Goal: Communication & Community: Answer question/provide support

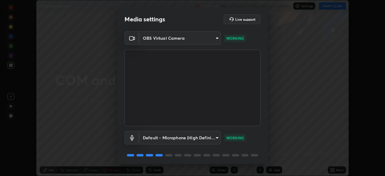
scroll to position [21, 0]
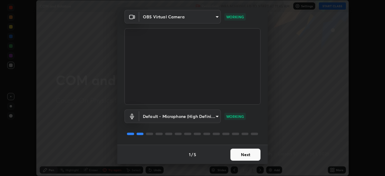
click at [250, 154] on button "Next" at bounding box center [245, 154] width 30 height 12
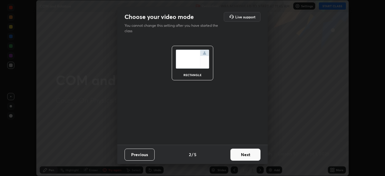
scroll to position [0, 0]
click at [250, 157] on button "Next" at bounding box center [245, 154] width 30 height 12
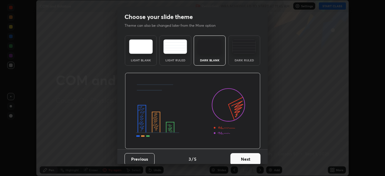
click at [253, 157] on button "Next" at bounding box center [245, 159] width 30 height 12
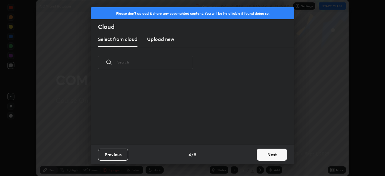
click at [270, 153] on button "Next" at bounding box center [272, 154] width 30 height 12
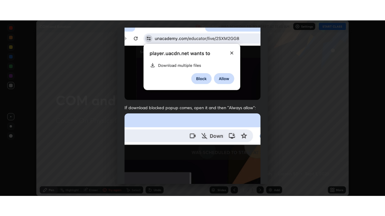
scroll to position [144, 0]
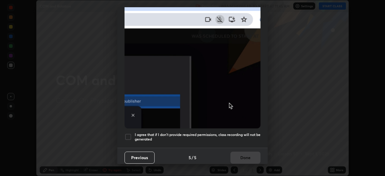
click at [130, 134] on div at bounding box center [127, 136] width 7 height 7
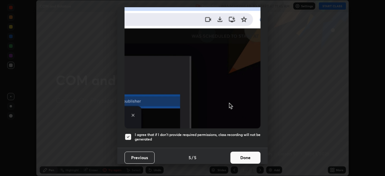
click at [236, 157] on button "Done" at bounding box center [245, 157] width 30 height 12
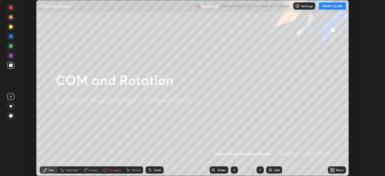
click at [331, 6] on button "START CLASS" at bounding box center [331, 5] width 27 height 7
click at [332, 171] on icon at bounding box center [332, 169] width 5 height 5
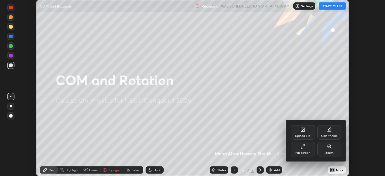
click at [306, 150] on div "Full screen" at bounding box center [303, 149] width 24 height 14
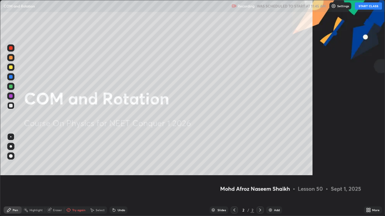
scroll to position [216, 385]
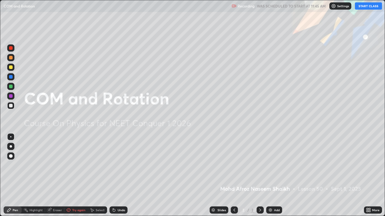
click at [272, 175] on div "Add" at bounding box center [274, 210] width 16 height 7
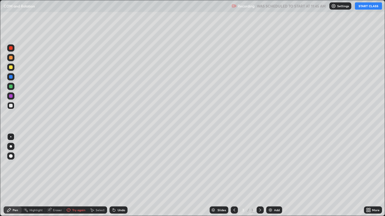
click at [12, 106] on div at bounding box center [11, 106] width 4 height 4
click at [10, 147] on div at bounding box center [11, 146] width 2 height 2
click at [12, 69] on div at bounding box center [11, 68] width 4 height 4
click at [12, 106] on div at bounding box center [11, 106] width 4 height 4
click at [113, 175] on div "Undo" at bounding box center [118, 210] width 18 height 7
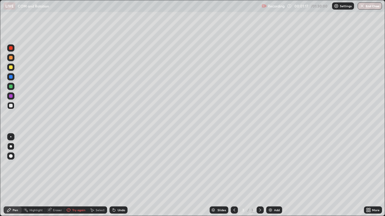
click at [11, 66] on div at bounding box center [11, 68] width 4 height 4
click at [11, 59] on div at bounding box center [11, 58] width 4 height 4
click at [11, 106] on div at bounding box center [11, 106] width 4 height 4
click at [12, 106] on div at bounding box center [11, 106] width 4 height 4
click at [12, 107] on div at bounding box center [11, 106] width 4 height 4
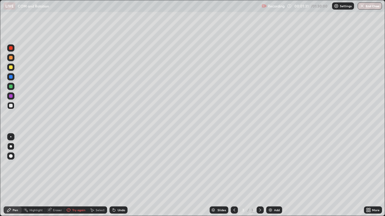
click at [11, 106] on div at bounding box center [11, 106] width 4 height 4
click at [10, 57] on div at bounding box center [11, 58] width 4 height 4
click at [113, 175] on icon at bounding box center [114, 210] width 2 height 2
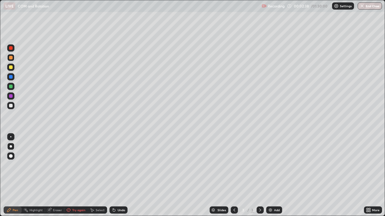
click at [12, 66] on div at bounding box center [11, 68] width 4 height 4
click at [10, 97] on div at bounding box center [11, 96] width 4 height 4
click at [11, 67] on div at bounding box center [11, 68] width 4 height 4
click at [13, 106] on div at bounding box center [10, 105] width 7 height 7
click at [113, 175] on icon at bounding box center [114, 210] width 2 height 2
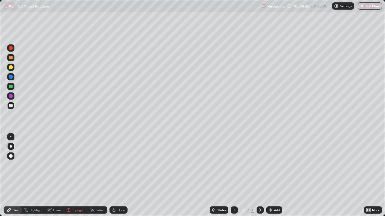
click at [12, 66] on div at bounding box center [11, 68] width 4 height 4
click at [13, 106] on div at bounding box center [10, 105] width 7 height 7
click at [58, 175] on div "Eraser" at bounding box center [57, 210] width 9 height 3
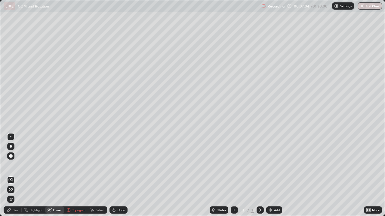
click at [15, 175] on div "Pen" at bounding box center [15, 210] width 5 height 3
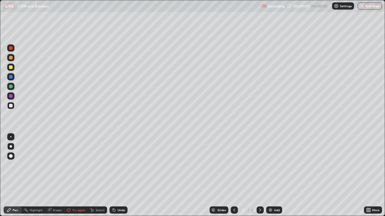
click at [271, 175] on img at bounding box center [270, 210] width 5 height 5
click at [10, 67] on div at bounding box center [11, 68] width 4 height 4
click at [10, 66] on div at bounding box center [11, 68] width 4 height 4
click at [11, 58] on div at bounding box center [11, 58] width 4 height 4
click at [11, 105] on div at bounding box center [11, 106] width 4 height 4
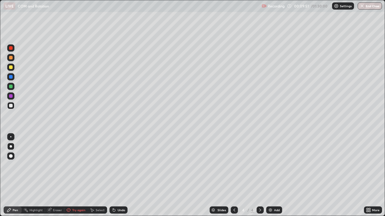
click at [10, 57] on div at bounding box center [11, 58] width 4 height 4
click at [12, 106] on div at bounding box center [11, 106] width 4 height 4
click at [116, 175] on div "Undo" at bounding box center [118, 210] width 18 height 7
click at [14, 57] on div at bounding box center [10, 57] width 7 height 7
click at [232, 175] on icon at bounding box center [234, 210] width 5 height 5
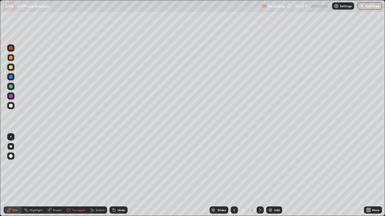
click at [235, 175] on div at bounding box center [233, 210] width 7 height 7
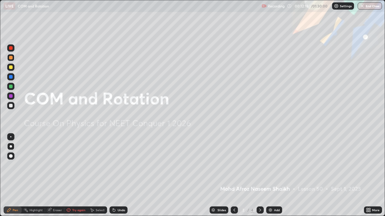
click at [259, 175] on icon at bounding box center [259, 210] width 5 height 5
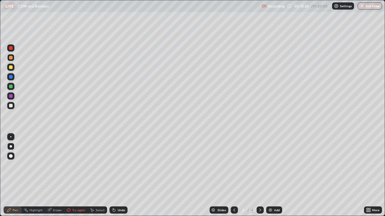
click at [258, 175] on icon at bounding box center [259, 210] width 5 height 5
click at [230, 175] on div at bounding box center [233, 210] width 7 height 12
click at [233, 175] on icon at bounding box center [234, 210] width 5 height 5
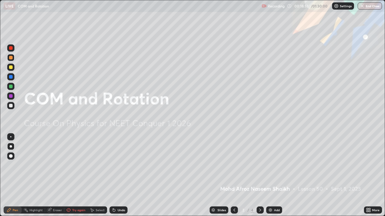
click at [259, 175] on icon at bounding box center [259, 210] width 5 height 5
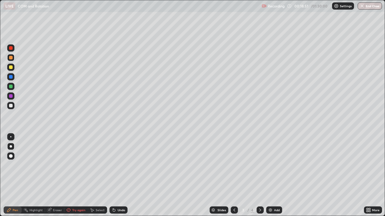
click at [266, 175] on div "Add" at bounding box center [274, 210] width 16 height 7
click at [231, 175] on div at bounding box center [233, 210] width 7 height 12
click at [259, 175] on icon at bounding box center [259, 210] width 5 height 5
click at [232, 175] on div at bounding box center [233, 210] width 7 height 7
click at [242, 175] on div "3" at bounding box center [243, 211] width 6 height 4
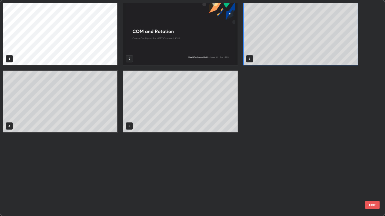
scroll to position [214, 381]
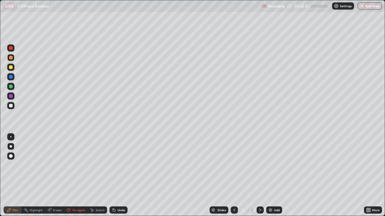
click at [11, 106] on div at bounding box center [11, 106] width 4 height 4
click at [11, 68] on div at bounding box center [11, 68] width 4 height 4
click at [11, 104] on div at bounding box center [11, 106] width 4 height 4
click at [233, 175] on icon at bounding box center [234, 210] width 5 height 5
click at [233, 175] on div at bounding box center [233, 210] width 7 height 7
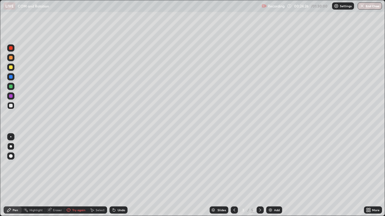
click at [260, 175] on icon at bounding box center [259, 210] width 5 height 5
click at [258, 175] on icon at bounding box center [259, 210] width 5 height 5
click at [11, 47] on div at bounding box center [11, 48] width 4 height 4
click at [13, 67] on div at bounding box center [10, 67] width 7 height 7
click at [113, 175] on icon at bounding box center [113, 210] width 5 height 5
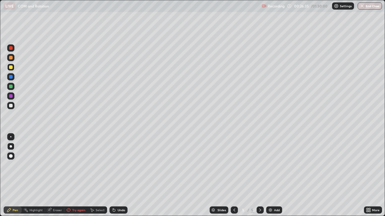
click at [109, 175] on div "Undo" at bounding box center [118, 210] width 18 height 7
click at [92, 175] on icon at bounding box center [92, 211] width 3 height 4
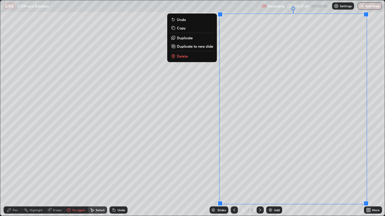
click at [206, 47] on p "Duplicate to new slide" at bounding box center [195, 46] width 36 height 5
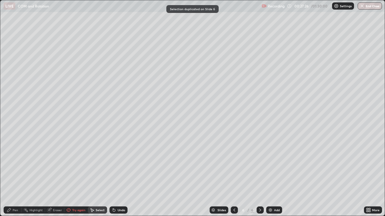
click at [13, 175] on div "Pen" at bounding box center [13, 210] width 18 height 7
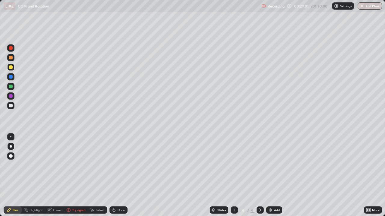
click at [113, 175] on icon at bounding box center [114, 210] width 2 height 2
click at [111, 175] on icon at bounding box center [113, 210] width 5 height 5
click at [51, 175] on div "Eraser" at bounding box center [54, 210] width 19 height 7
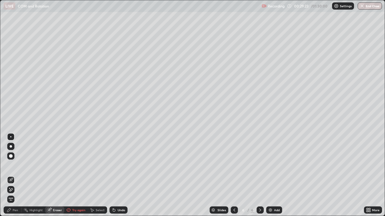
click at [11, 175] on div "Erase all" at bounding box center [10, 199] width 7 height 7
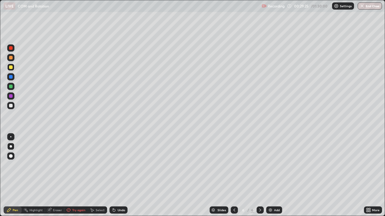
click at [233, 175] on icon at bounding box center [234, 210] width 5 height 5
click at [258, 175] on icon at bounding box center [259, 210] width 5 height 5
click at [259, 175] on icon at bounding box center [259, 210] width 5 height 5
click at [230, 175] on div at bounding box center [233, 210] width 7 height 7
click at [233, 175] on icon at bounding box center [234, 210] width 5 height 5
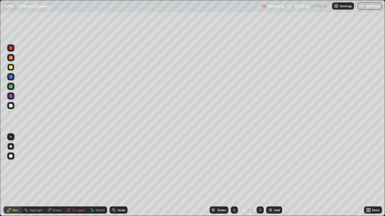
click at [259, 175] on icon at bounding box center [259, 210] width 5 height 5
click at [231, 175] on div at bounding box center [233, 210] width 7 height 7
click at [233, 175] on icon at bounding box center [234, 210] width 5 height 5
click at [256, 175] on div at bounding box center [259, 210] width 7 height 7
click at [259, 175] on icon at bounding box center [259, 210] width 5 height 5
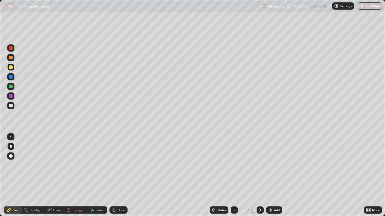
click at [259, 175] on icon at bounding box center [259, 210] width 5 height 5
click at [260, 175] on icon at bounding box center [259, 210] width 5 height 5
click at [260, 175] on icon at bounding box center [260, 210] width 2 height 3
click at [260, 175] on icon at bounding box center [259, 210] width 5 height 5
click at [259, 175] on icon at bounding box center [259, 210] width 5 height 5
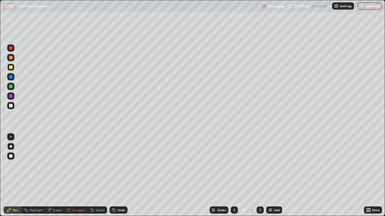
click at [233, 175] on icon at bounding box center [234, 210] width 5 height 5
click at [234, 175] on icon at bounding box center [234, 210] width 5 height 5
click at [259, 175] on icon at bounding box center [259, 210] width 5 height 5
click at [113, 175] on icon at bounding box center [114, 210] width 2 height 2
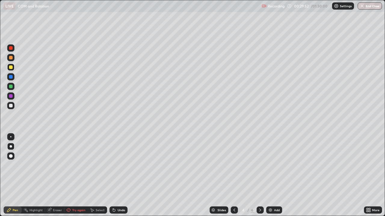
click at [259, 175] on icon at bounding box center [259, 210] width 5 height 5
click at [116, 175] on div "Undo" at bounding box center [118, 210] width 18 height 7
click at [95, 175] on div "Select" at bounding box center [97, 210] width 19 height 7
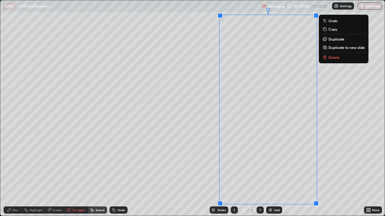
click at [367, 175] on icon at bounding box center [367, 210] width 2 height 2
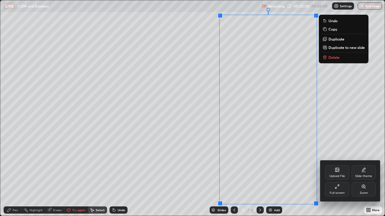
click at [361, 175] on div "Slide theme" at bounding box center [363, 176] width 17 height 3
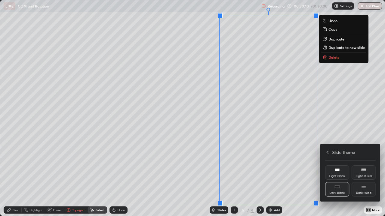
click at [327, 151] on icon at bounding box center [327, 152] width 5 height 5
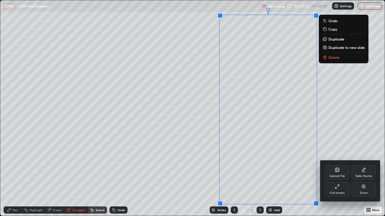
click at [353, 150] on div at bounding box center [192, 108] width 385 height 216
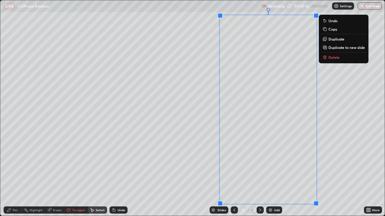
click at [221, 175] on div "Slides" at bounding box center [221, 210] width 8 height 3
click at [346, 142] on div "0 ° Undo Copy Duplicate Duplicate to new slide Delete" at bounding box center [192, 108] width 384 height 216
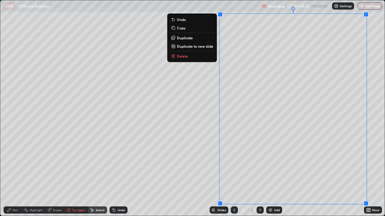
click at [196, 46] on p "Duplicate to new slide" at bounding box center [195, 46] width 36 height 5
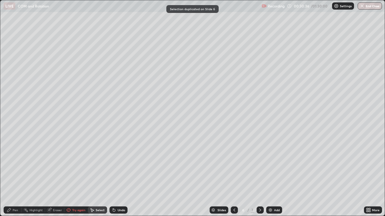
click at [10, 175] on div "Pen" at bounding box center [13, 210] width 18 height 7
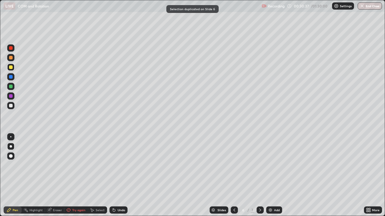
click at [11, 105] on div at bounding box center [11, 106] width 4 height 4
click at [113, 175] on icon at bounding box center [113, 209] width 1 height 1
click at [116, 175] on div "Undo" at bounding box center [118, 210] width 18 height 7
click at [12, 67] on div at bounding box center [11, 68] width 4 height 4
click at [11, 107] on div at bounding box center [11, 106] width 4 height 4
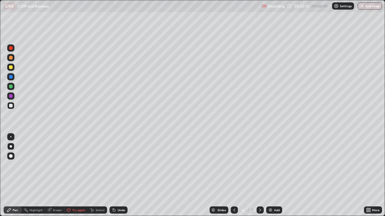
click at [12, 57] on div at bounding box center [11, 58] width 4 height 4
click at [11, 104] on div at bounding box center [11, 106] width 4 height 4
click at [50, 175] on icon at bounding box center [49, 209] width 3 height 3
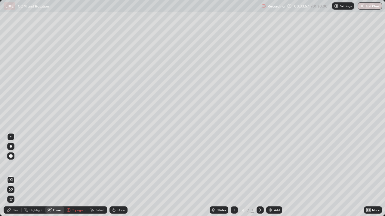
click at [11, 175] on div "Pen" at bounding box center [13, 210] width 18 height 7
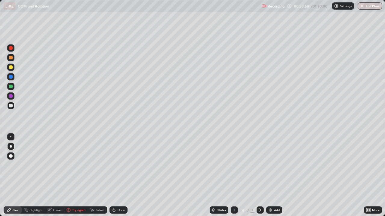
click at [11, 106] on div at bounding box center [11, 106] width 4 height 4
click at [233, 175] on icon at bounding box center [234, 210] width 5 height 5
click at [232, 175] on icon at bounding box center [234, 210] width 5 height 5
click at [233, 175] on icon at bounding box center [234, 210] width 5 height 5
click at [259, 175] on icon at bounding box center [259, 210] width 5 height 5
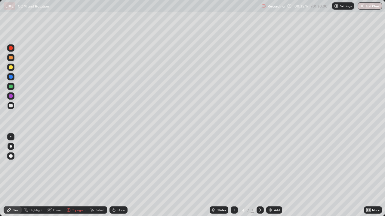
click at [259, 175] on icon at bounding box center [259, 210] width 5 height 5
click at [52, 175] on div "Eraser" at bounding box center [54, 210] width 19 height 7
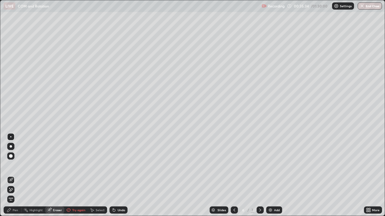
click at [96, 175] on div "Select" at bounding box center [100, 210] width 9 height 3
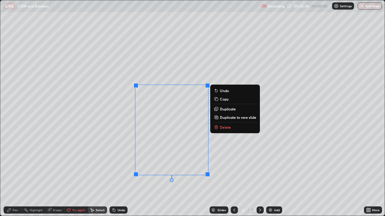
click at [224, 127] on p "Delete" at bounding box center [225, 127] width 11 height 5
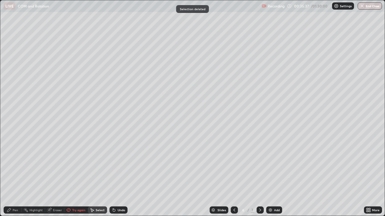
click at [11, 175] on div "Pen" at bounding box center [13, 210] width 18 height 7
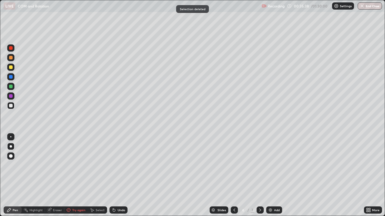
click at [12, 69] on div at bounding box center [10, 67] width 7 height 7
click at [11, 107] on div at bounding box center [11, 106] width 4 height 4
click at [8, 48] on div at bounding box center [10, 47] width 7 height 7
click at [11, 106] on div at bounding box center [11, 106] width 4 height 4
click at [115, 175] on icon at bounding box center [113, 210] width 5 height 5
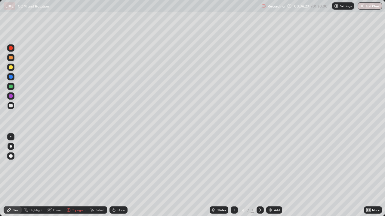
click at [93, 175] on icon at bounding box center [92, 210] width 5 height 5
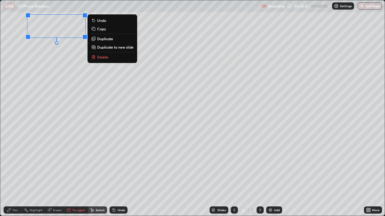
click at [105, 57] on p "Delete" at bounding box center [102, 57] width 11 height 5
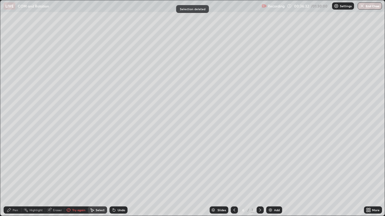
click at [16, 175] on div "Pen" at bounding box center [15, 210] width 5 height 3
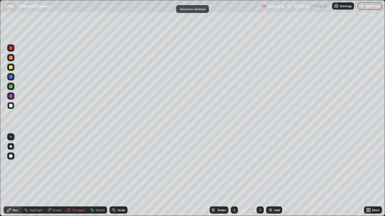
click at [8, 105] on div at bounding box center [10, 105] width 7 height 7
click at [50, 175] on div "Eraser" at bounding box center [54, 210] width 19 height 7
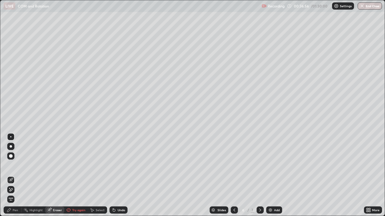
click at [15, 175] on div "Pen" at bounding box center [15, 210] width 5 height 3
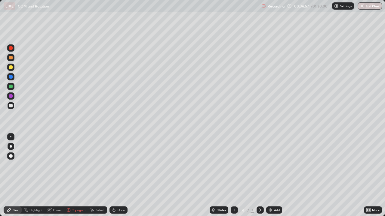
click at [11, 68] on div at bounding box center [11, 68] width 4 height 4
click at [113, 175] on icon at bounding box center [113, 209] width 1 height 1
click at [11, 106] on div at bounding box center [11, 106] width 4 height 4
click at [12, 68] on div at bounding box center [11, 68] width 4 height 4
click at [11, 105] on div at bounding box center [11, 106] width 4 height 4
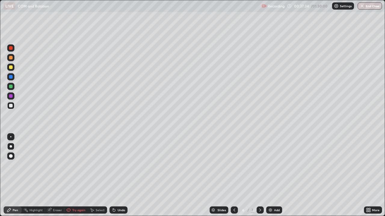
click at [12, 68] on div at bounding box center [11, 68] width 4 height 4
click at [113, 175] on icon at bounding box center [113, 210] width 5 height 5
click at [113, 175] on icon at bounding box center [114, 210] width 2 height 2
click at [11, 58] on div at bounding box center [11, 58] width 4 height 4
click at [9, 47] on div at bounding box center [11, 48] width 4 height 4
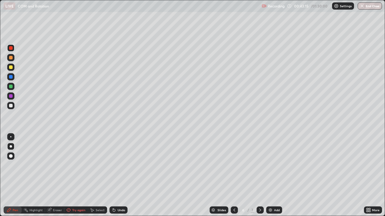
click at [259, 175] on icon at bounding box center [260, 210] width 2 height 3
click at [234, 175] on icon at bounding box center [234, 210] width 5 height 5
click at [259, 175] on icon at bounding box center [259, 210] width 5 height 5
click at [10, 59] on div at bounding box center [11, 58] width 4 height 4
click at [113, 175] on icon at bounding box center [114, 210] width 2 height 2
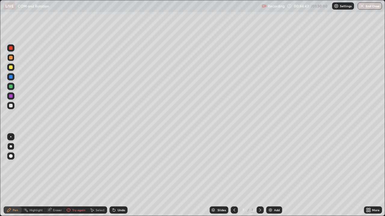
click at [9, 107] on div at bounding box center [11, 106] width 4 height 4
click at [11, 58] on div at bounding box center [11, 58] width 4 height 4
click at [12, 105] on div at bounding box center [11, 106] width 4 height 4
click at [12, 59] on div at bounding box center [11, 58] width 4 height 4
click at [115, 175] on icon at bounding box center [113, 210] width 5 height 5
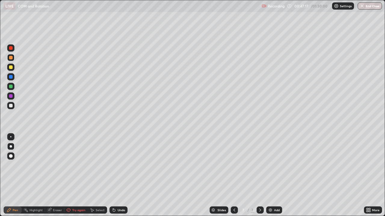
click at [113, 175] on icon at bounding box center [114, 210] width 2 height 2
click at [116, 175] on div "Undo" at bounding box center [118, 210] width 18 height 7
click at [117, 175] on div "Undo" at bounding box center [121, 210] width 8 height 3
click at [293, 175] on div "Slides 7 / 7 Add" at bounding box center [245, 210] width 236 height 12
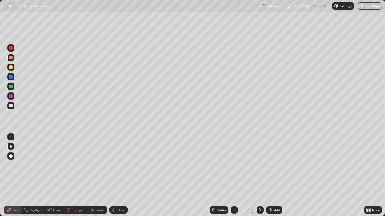
click at [344, 175] on div "Slides 7 / 7 Add" at bounding box center [245, 210] width 236 height 12
click at [269, 175] on img at bounding box center [270, 210] width 5 height 5
click at [12, 105] on div at bounding box center [11, 106] width 4 height 4
click at [11, 103] on div at bounding box center [10, 105] width 7 height 7
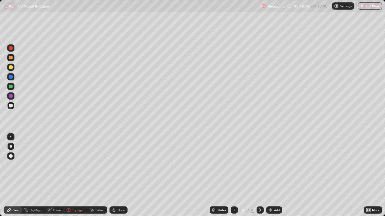
click at [11, 68] on div at bounding box center [11, 68] width 4 height 4
click at [12, 96] on div at bounding box center [11, 96] width 4 height 4
click at [12, 106] on div at bounding box center [11, 106] width 4 height 4
click at [10, 66] on div at bounding box center [11, 68] width 4 height 4
click at [11, 58] on div at bounding box center [11, 58] width 4 height 4
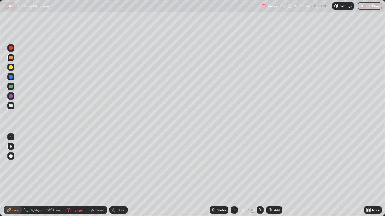
click at [53, 175] on div "Eraser" at bounding box center [54, 210] width 19 height 7
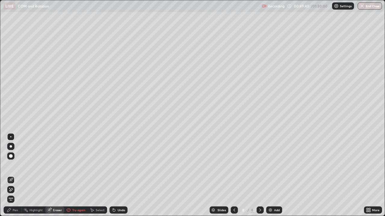
click at [14, 175] on div "Pen" at bounding box center [13, 210] width 18 height 7
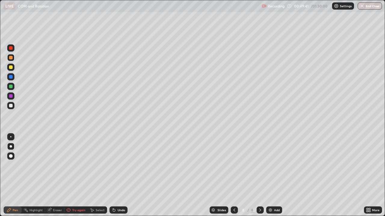
click at [11, 106] on div at bounding box center [11, 106] width 4 height 4
click at [98, 175] on div "Select" at bounding box center [100, 210] width 9 height 3
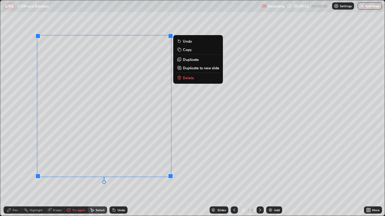
click at [188, 58] on p "Duplicate" at bounding box center [191, 59] width 16 height 5
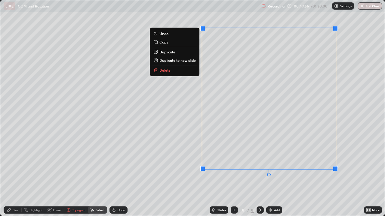
click at [15, 175] on div "Pen" at bounding box center [15, 210] width 5 height 3
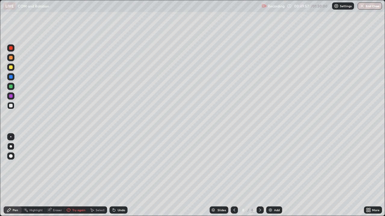
click at [11, 105] on div at bounding box center [11, 106] width 4 height 4
click at [54, 175] on div "Eraser" at bounding box center [54, 210] width 19 height 7
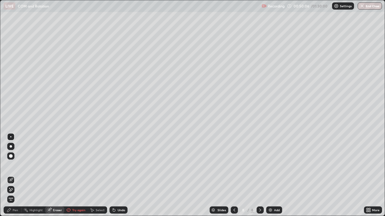
click at [15, 175] on div "Pen" at bounding box center [15, 210] width 5 height 3
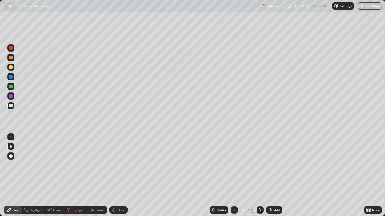
click at [14, 106] on div at bounding box center [10, 105] width 7 height 7
click at [268, 175] on img at bounding box center [270, 210] width 5 height 5
click at [11, 67] on div at bounding box center [11, 68] width 4 height 4
click at [11, 58] on div at bounding box center [11, 58] width 4 height 4
click at [113, 175] on icon at bounding box center [114, 210] width 2 height 2
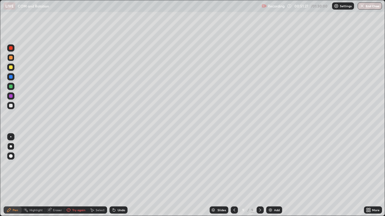
click at [112, 175] on icon at bounding box center [113, 210] width 5 height 5
click at [233, 175] on icon at bounding box center [234, 210] width 5 height 5
click at [262, 175] on div at bounding box center [259, 210] width 7 height 7
click at [15, 175] on div "Pen" at bounding box center [15, 210] width 5 height 3
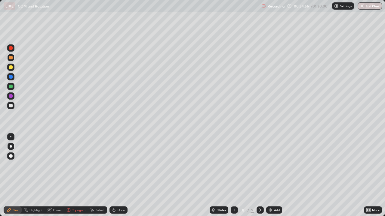
click at [259, 175] on icon at bounding box center [260, 210] width 2 height 3
click at [234, 175] on icon at bounding box center [234, 210] width 5 height 5
click at [259, 175] on icon at bounding box center [259, 210] width 5 height 5
click at [233, 175] on icon at bounding box center [234, 210] width 2 height 3
click at [260, 175] on icon at bounding box center [259, 210] width 5 height 5
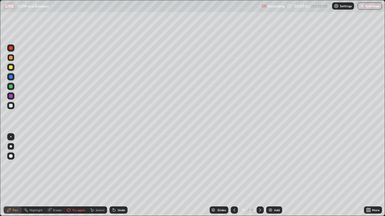
click at [274, 175] on div "Add" at bounding box center [277, 210] width 6 height 3
click at [11, 68] on div at bounding box center [11, 68] width 4 height 4
click at [10, 105] on div at bounding box center [11, 106] width 4 height 4
click at [11, 66] on div at bounding box center [11, 68] width 4 height 4
click at [12, 59] on div at bounding box center [11, 58] width 4 height 4
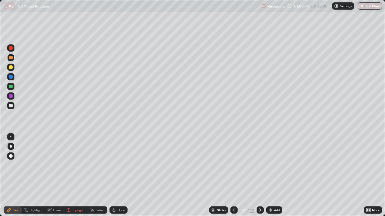
click at [113, 175] on icon at bounding box center [114, 210] width 2 height 2
click at [11, 69] on div at bounding box center [11, 68] width 4 height 4
click at [113, 175] on icon at bounding box center [114, 210] width 2 height 2
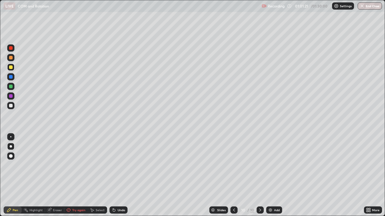
click at [12, 106] on div at bounding box center [11, 106] width 4 height 4
click at [11, 96] on div at bounding box center [11, 96] width 4 height 4
click at [11, 58] on div at bounding box center [11, 58] width 4 height 4
click at [9, 96] on div at bounding box center [11, 96] width 4 height 4
click at [9, 106] on div at bounding box center [11, 106] width 4 height 4
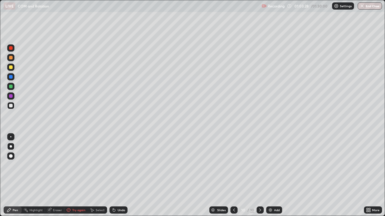
click at [11, 70] on div at bounding box center [10, 67] width 7 height 7
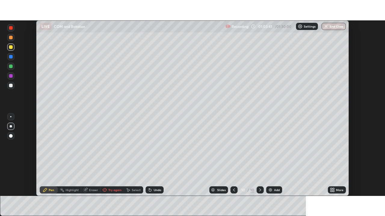
scroll to position [29870, 29662]
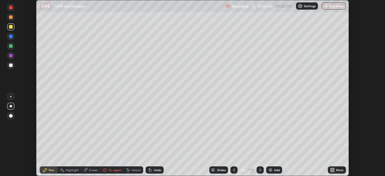
click at [334, 172] on icon at bounding box center [332, 169] width 5 height 5
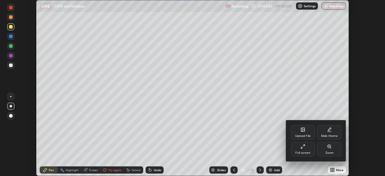
click at [303, 151] on div "Full screen" at bounding box center [302, 152] width 15 height 3
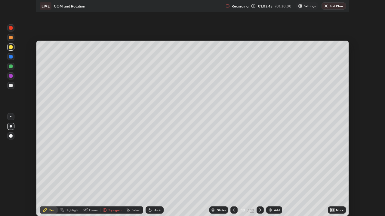
scroll to position [216, 385]
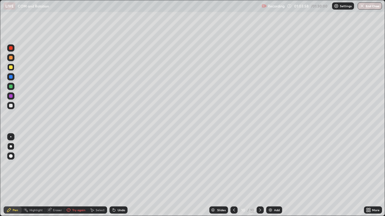
click at [117, 175] on div "Undo" at bounding box center [118, 210] width 18 height 7
click at [120, 175] on div "Undo" at bounding box center [121, 210] width 8 height 3
click at [113, 175] on icon at bounding box center [113, 209] width 1 height 1
click at [10, 58] on div at bounding box center [11, 58] width 4 height 4
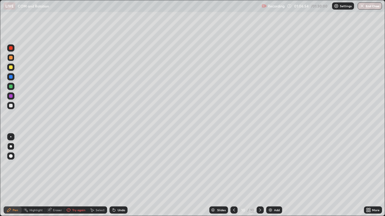
click at [13, 94] on div at bounding box center [10, 96] width 7 height 7
click at [114, 175] on icon at bounding box center [113, 210] width 5 height 5
click at [92, 175] on icon at bounding box center [92, 210] width 5 height 5
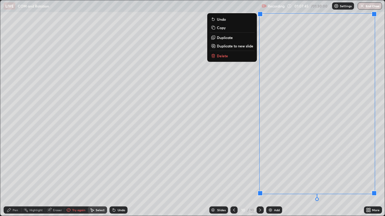
click at [228, 47] on p "Duplicate to new slide" at bounding box center [235, 46] width 36 height 5
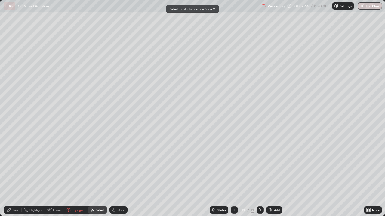
click at [14, 175] on div "Pen" at bounding box center [13, 210] width 18 height 7
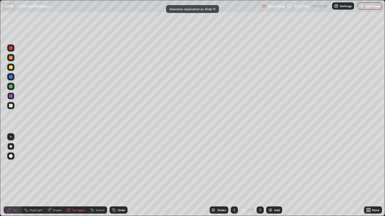
click at [12, 104] on div at bounding box center [11, 106] width 4 height 4
click at [10, 96] on div at bounding box center [11, 96] width 4 height 4
click at [9, 105] on div at bounding box center [11, 106] width 4 height 4
click at [14, 105] on div at bounding box center [10, 105] width 7 height 7
click at [113, 175] on icon at bounding box center [113, 209] width 1 height 1
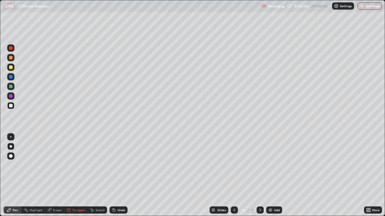
click at [113, 175] on icon at bounding box center [113, 209] width 1 height 1
click at [11, 69] on div at bounding box center [10, 67] width 7 height 7
click at [11, 105] on div at bounding box center [11, 106] width 4 height 4
click at [12, 57] on div at bounding box center [11, 58] width 4 height 4
click at [10, 67] on div at bounding box center [11, 68] width 4 height 4
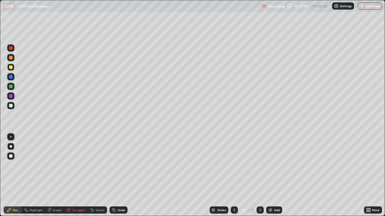
click at [10, 50] on div at bounding box center [11, 48] width 4 height 4
click at [91, 175] on icon at bounding box center [92, 210] width 5 height 5
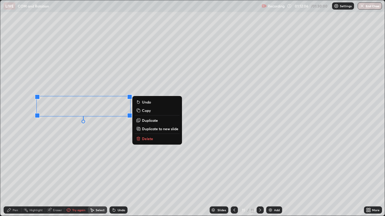
click at [151, 137] on p "Delete" at bounding box center [147, 138] width 11 height 5
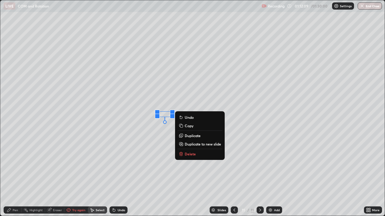
click at [14, 175] on div "Pen" at bounding box center [15, 210] width 5 height 3
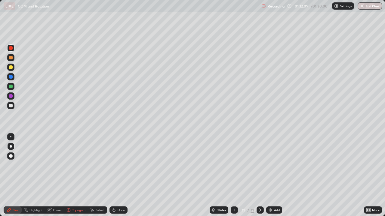
click at [12, 48] on div at bounding box center [11, 48] width 4 height 4
click at [11, 66] on div at bounding box center [11, 68] width 4 height 4
click at [12, 105] on div at bounding box center [11, 106] width 4 height 4
click at [11, 97] on div at bounding box center [11, 96] width 4 height 4
click at [11, 49] on div at bounding box center [11, 48] width 4 height 4
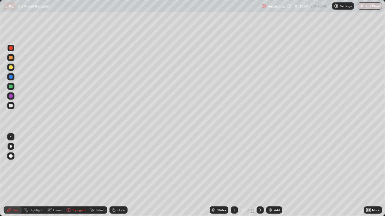
click at [11, 106] on div at bounding box center [11, 106] width 4 height 4
click at [94, 175] on div "Select" at bounding box center [97, 210] width 19 height 7
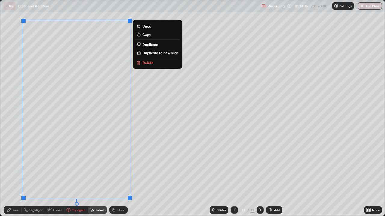
click at [151, 54] on p "Duplicate to new slide" at bounding box center [160, 52] width 36 height 5
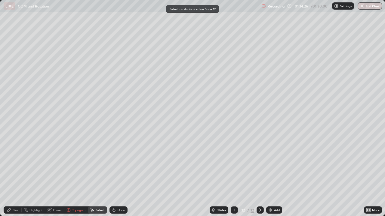
click at [14, 175] on div "Pen" at bounding box center [13, 210] width 18 height 7
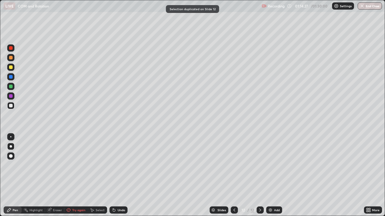
click at [12, 105] on div at bounding box center [11, 106] width 4 height 4
click at [11, 59] on div at bounding box center [11, 58] width 4 height 4
click at [11, 49] on div at bounding box center [11, 48] width 4 height 4
click at [12, 105] on div at bounding box center [11, 106] width 4 height 4
click at [13, 57] on div at bounding box center [10, 57] width 7 height 7
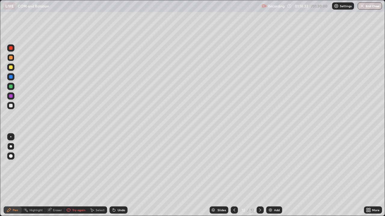
click at [12, 77] on div at bounding box center [11, 77] width 4 height 4
click at [14, 106] on div at bounding box center [10, 105] width 7 height 7
click at [233, 175] on div at bounding box center [233, 210] width 7 height 7
click at [231, 175] on div at bounding box center [233, 210] width 7 height 7
click at [260, 175] on icon at bounding box center [259, 210] width 5 height 5
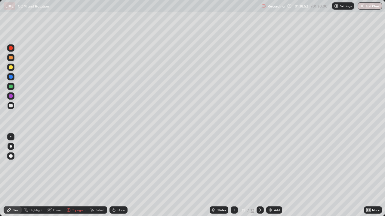
click at [91, 175] on icon at bounding box center [92, 211] width 3 height 4
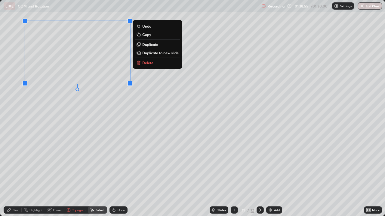
click at [151, 64] on p "Delete" at bounding box center [147, 62] width 11 height 5
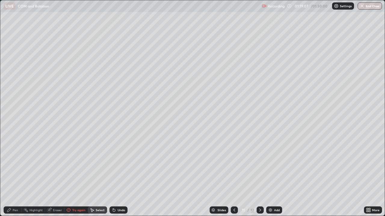
click at [259, 175] on icon at bounding box center [259, 210] width 5 height 5
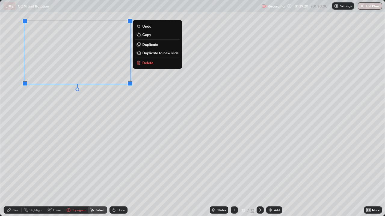
click at [148, 45] on p "Duplicate" at bounding box center [150, 44] width 16 height 5
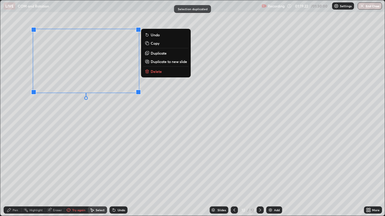
click at [151, 69] on p "Delete" at bounding box center [156, 71] width 11 height 5
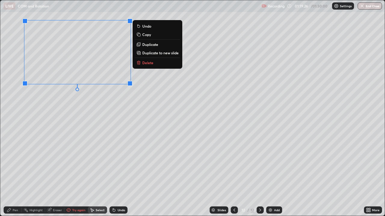
click at [148, 62] on p "Delete" at bounding box center [147, 62] width 11 height 5
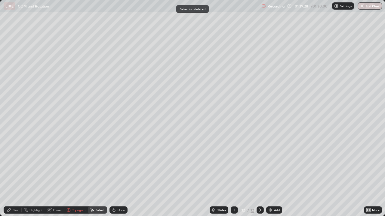
click at [50, 175] on icon at bounding box center [49, 209] width 3 height 3
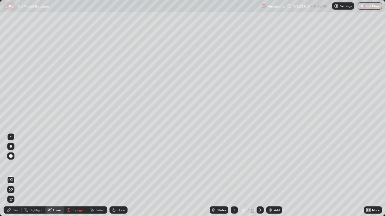
click at [368, 6] on button "End Class" at bounding box center [369, 5] width 24 height 7
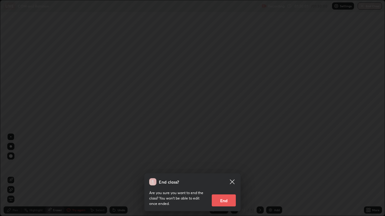
click at [223, 175] on button "End" at bounding box center [224, 201] width 24 height 12
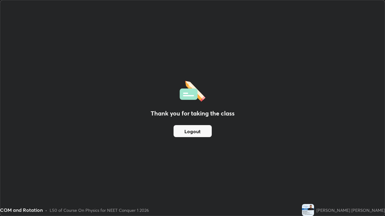
click at [204, 132] on button "Logout" at bounding box center [192, 131] width 38 height 12
click at [204, 133] on button "Logout" at bounding box center [192, 131] width 38 height 12
